Goal: Information Seeking & Learning: Learn about a topic

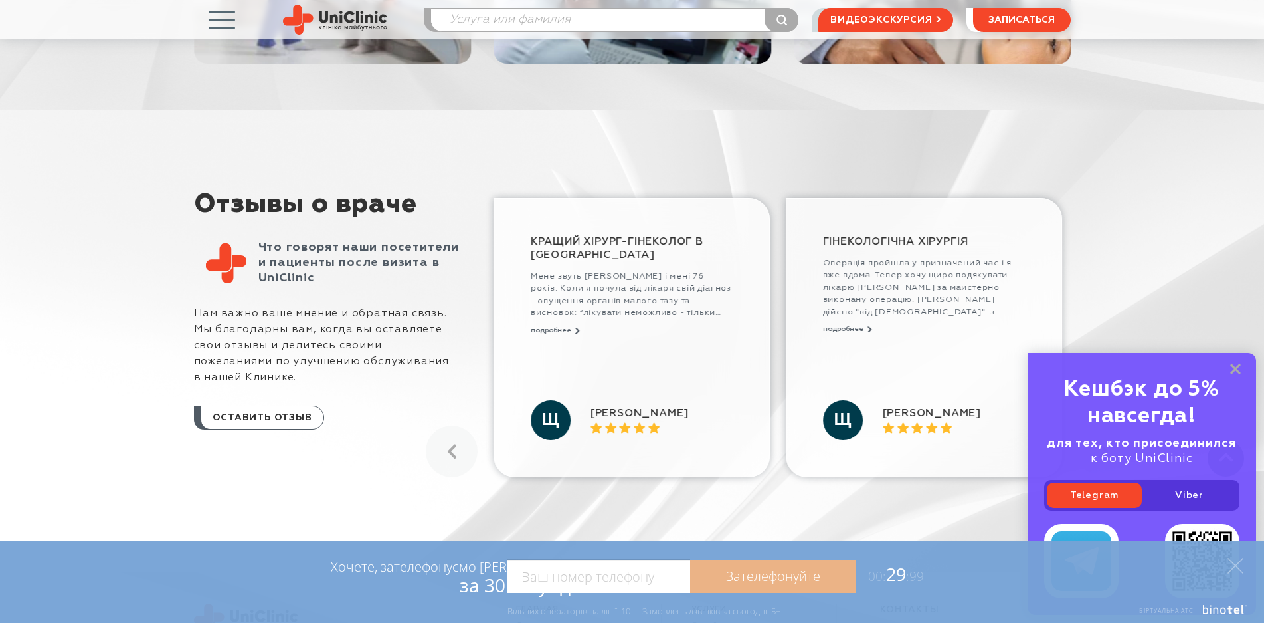
scroll to position [1550, 0]
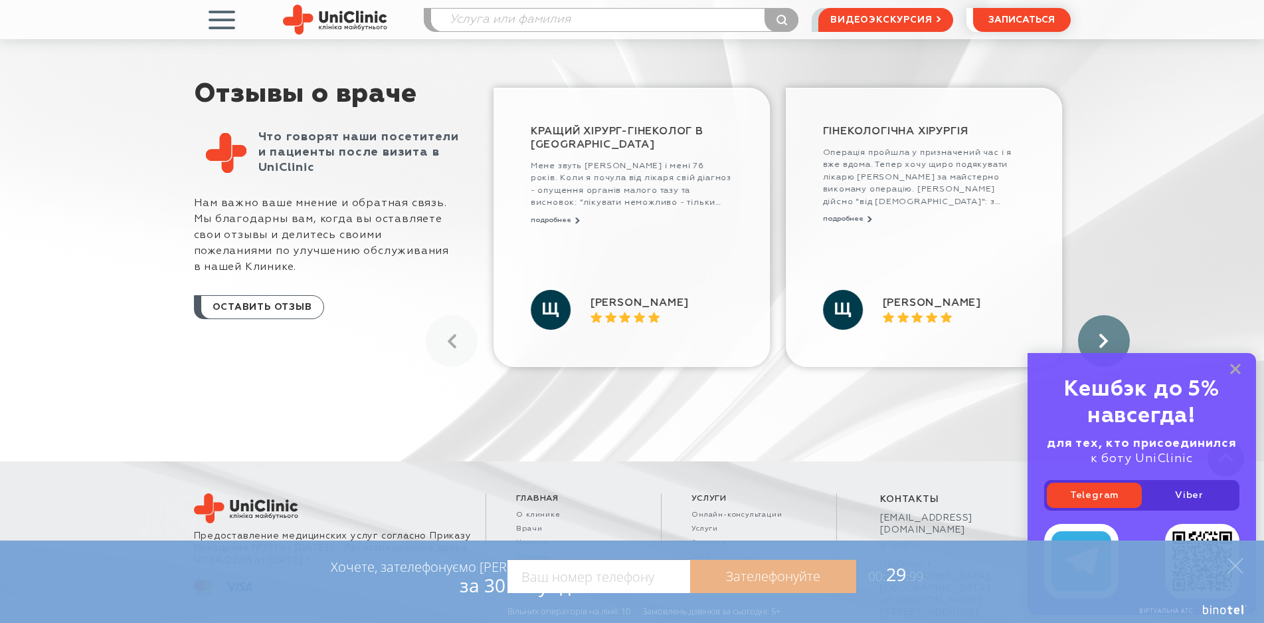
click at [1103, 335] on icon at bounding box center [1104, 341] width 9 height 15
click at [1238, 368] on rect at bounding box center [1235, 368] width 11 height 11
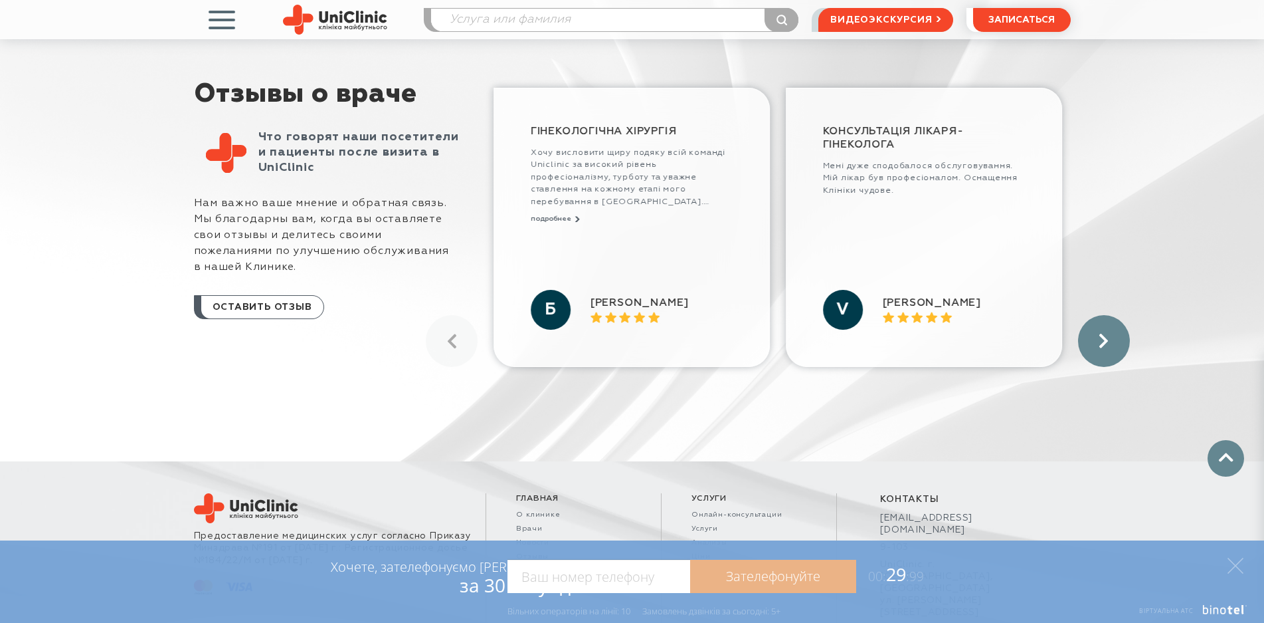
click at [1103, 345] on use at bounding box center [1104, 341] width 9 height 14
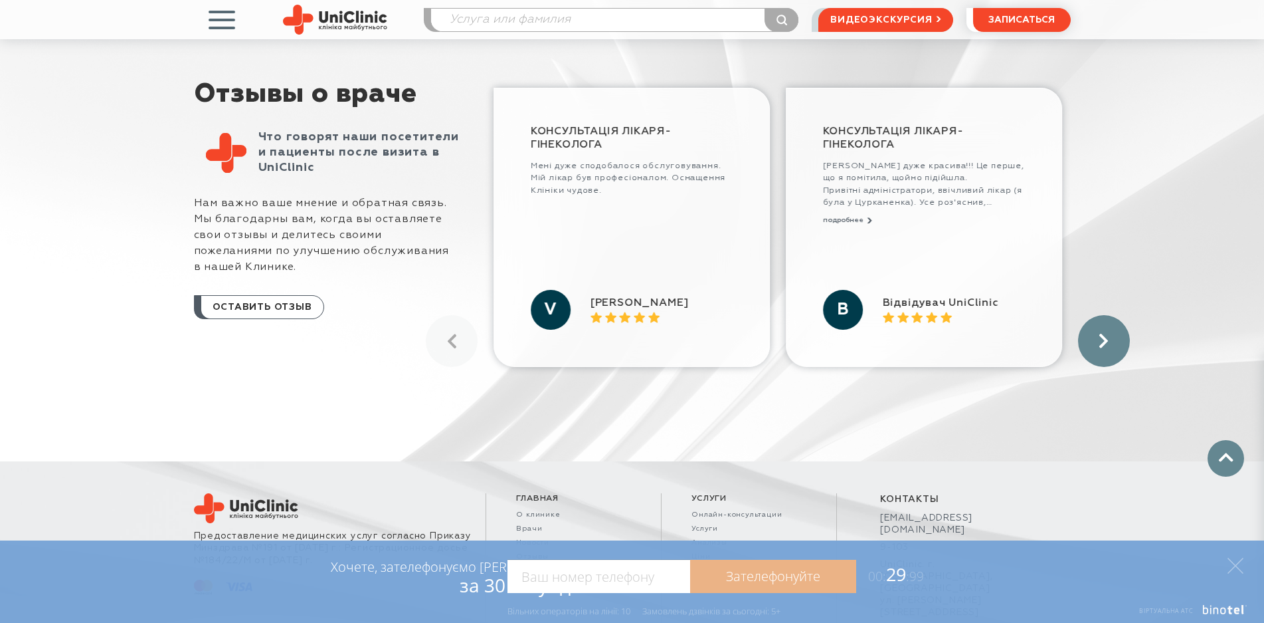
click at [1102, 345] on use at bounding box center [1104, 341] width 9 height 14
click at [1101, 345] on use at bounding box center [1104, 341] width 9 height 14
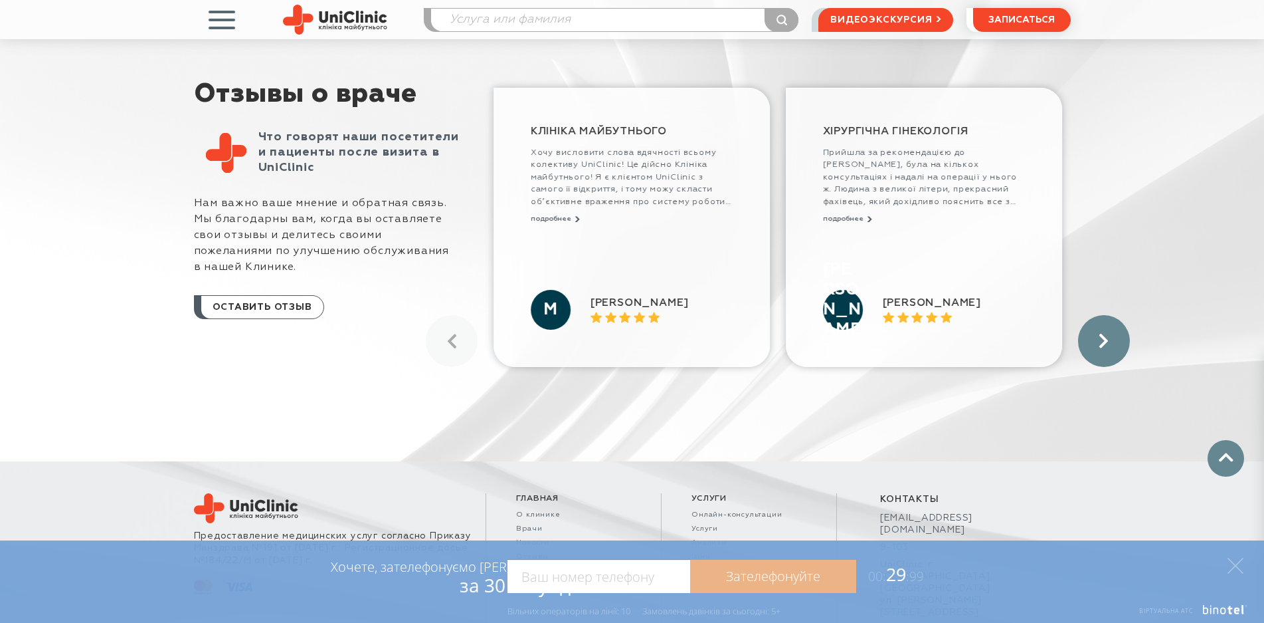
click at [1101, 345] on use at bounding box center [1104, 341] width 9 height 14
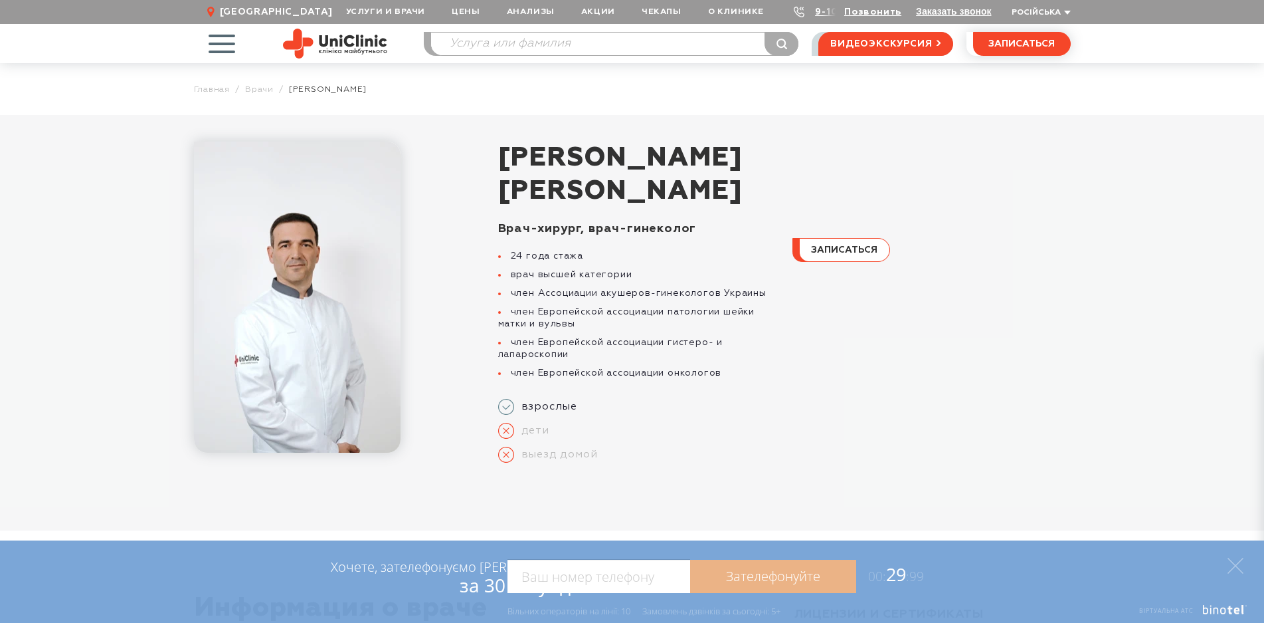
scroll to position [0, 0]
click at [836, 250] on span "записаться" at bounding box center [844, 250] width 66 height 9
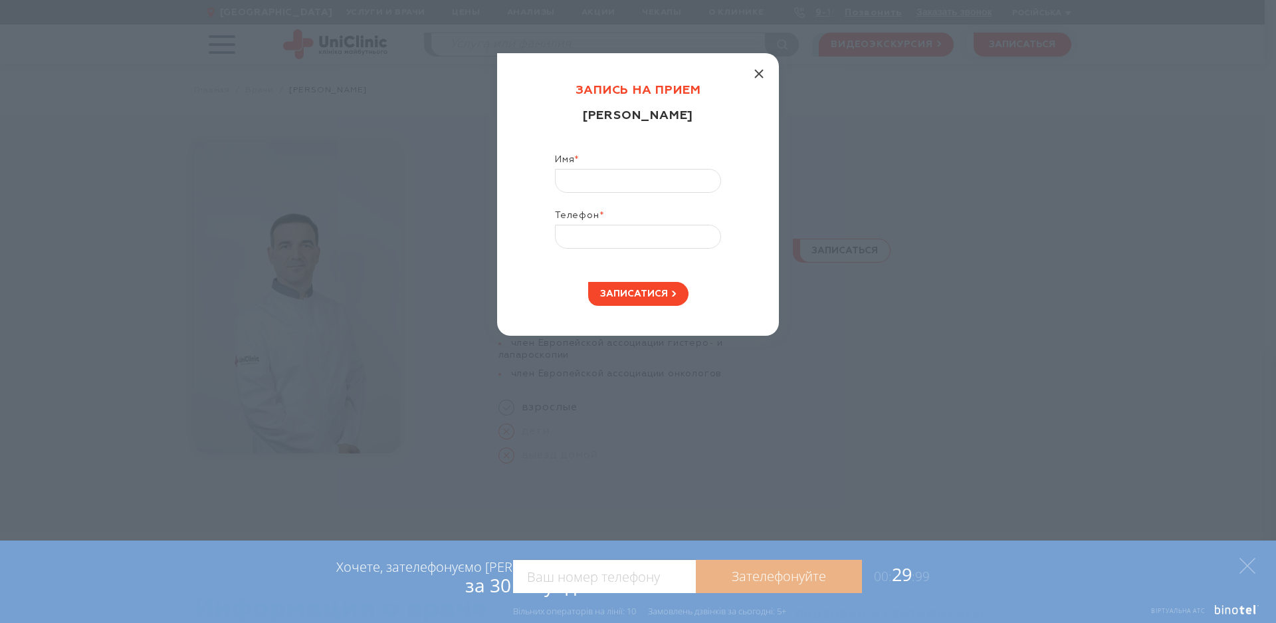
click at [762, 70] on line "button" at bounding box center [759, 74] width 8 height 8
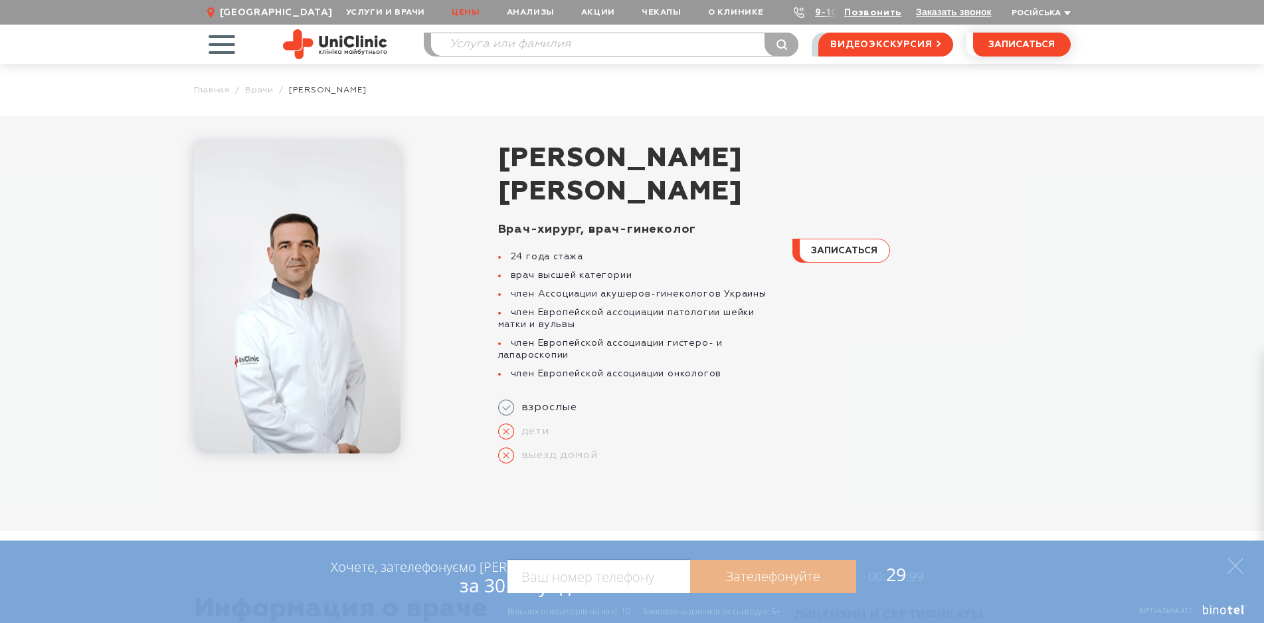
click at [471, 16] on link "Цены" at bounding box center [466, 12] width 54 height 25
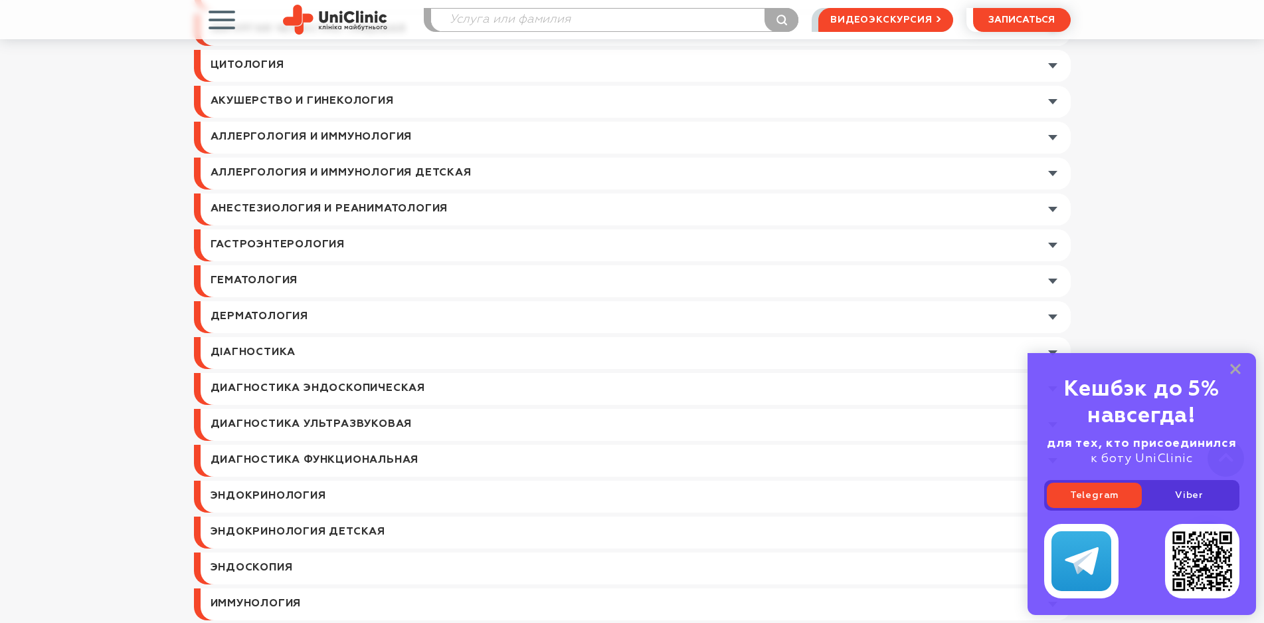
scroll to position [664, 0]
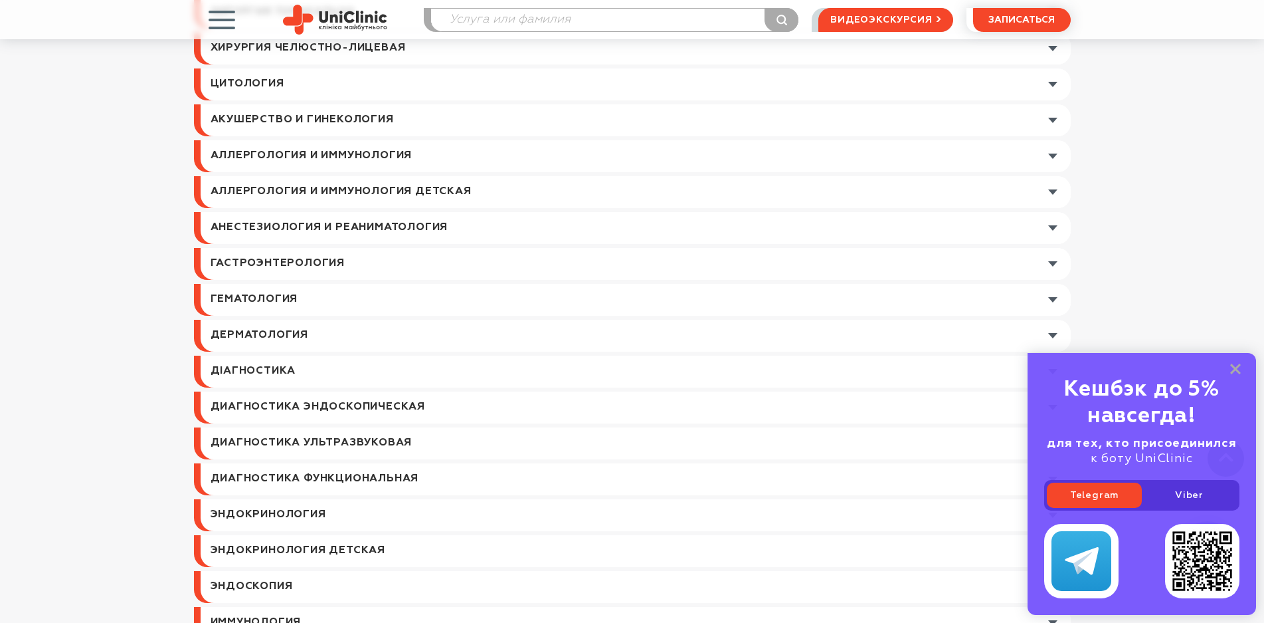
click at [440, 119] on link at bounding box center [636, 120] width 870 height 32
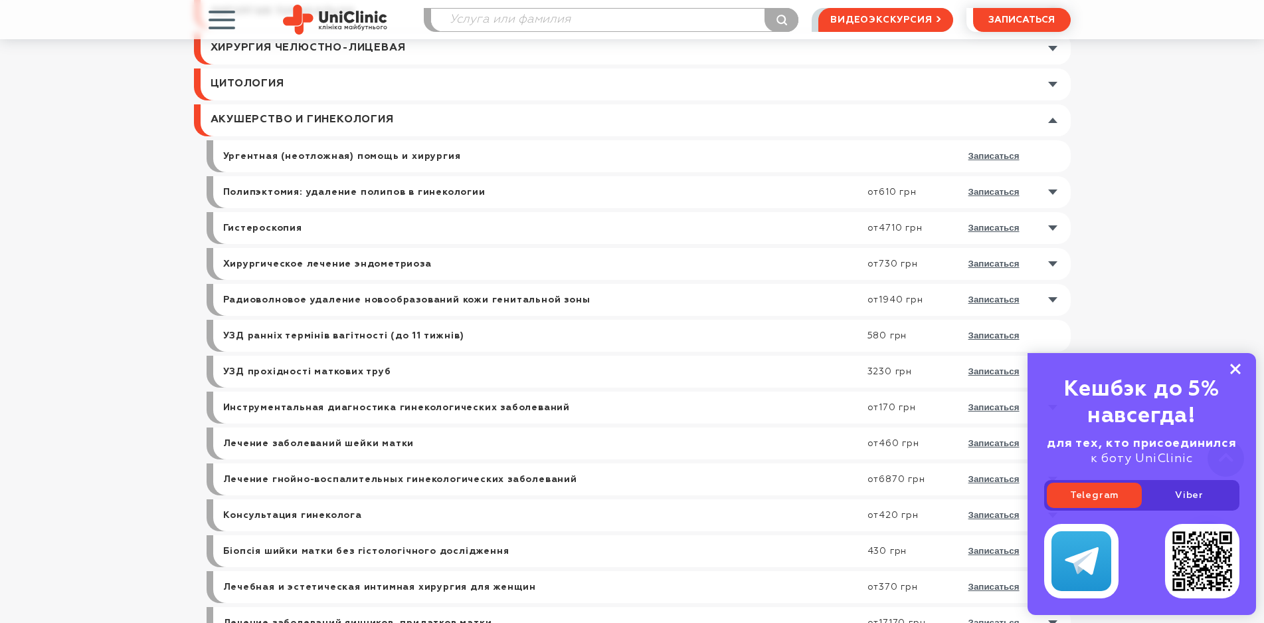
click at [1234, 371] on rect at bounding box center [1235, 368] width 11 height 11
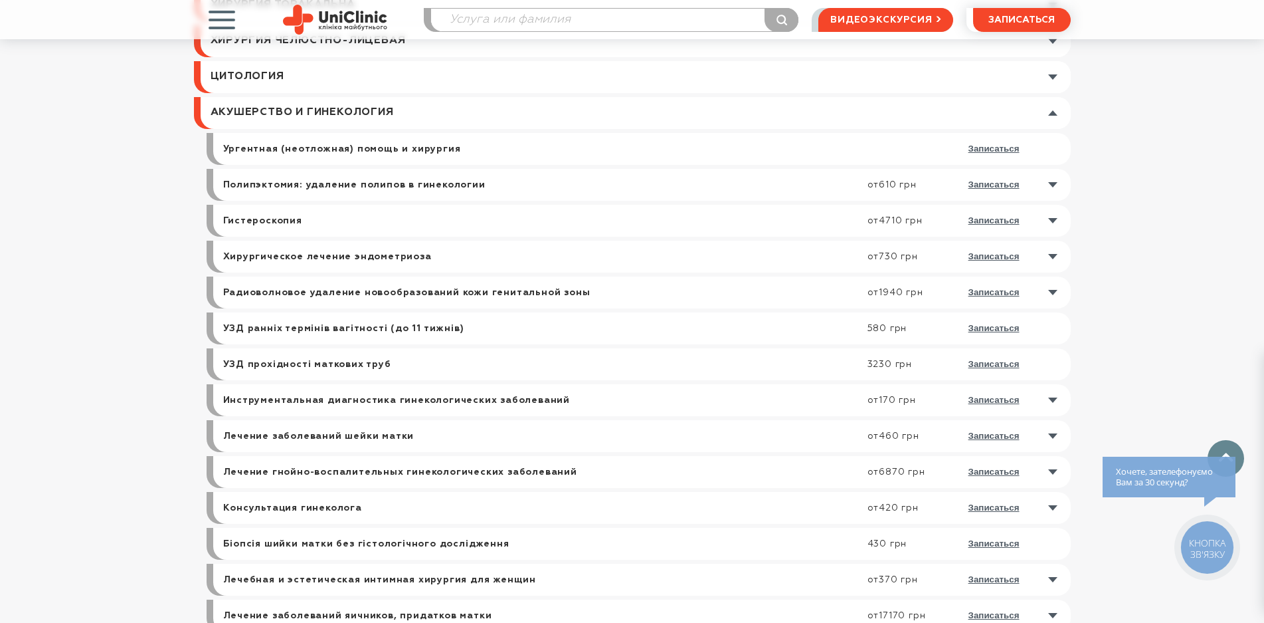
scroll to position [775, 0]
